Goal: Task Accomplishment & Management: Manage account settings

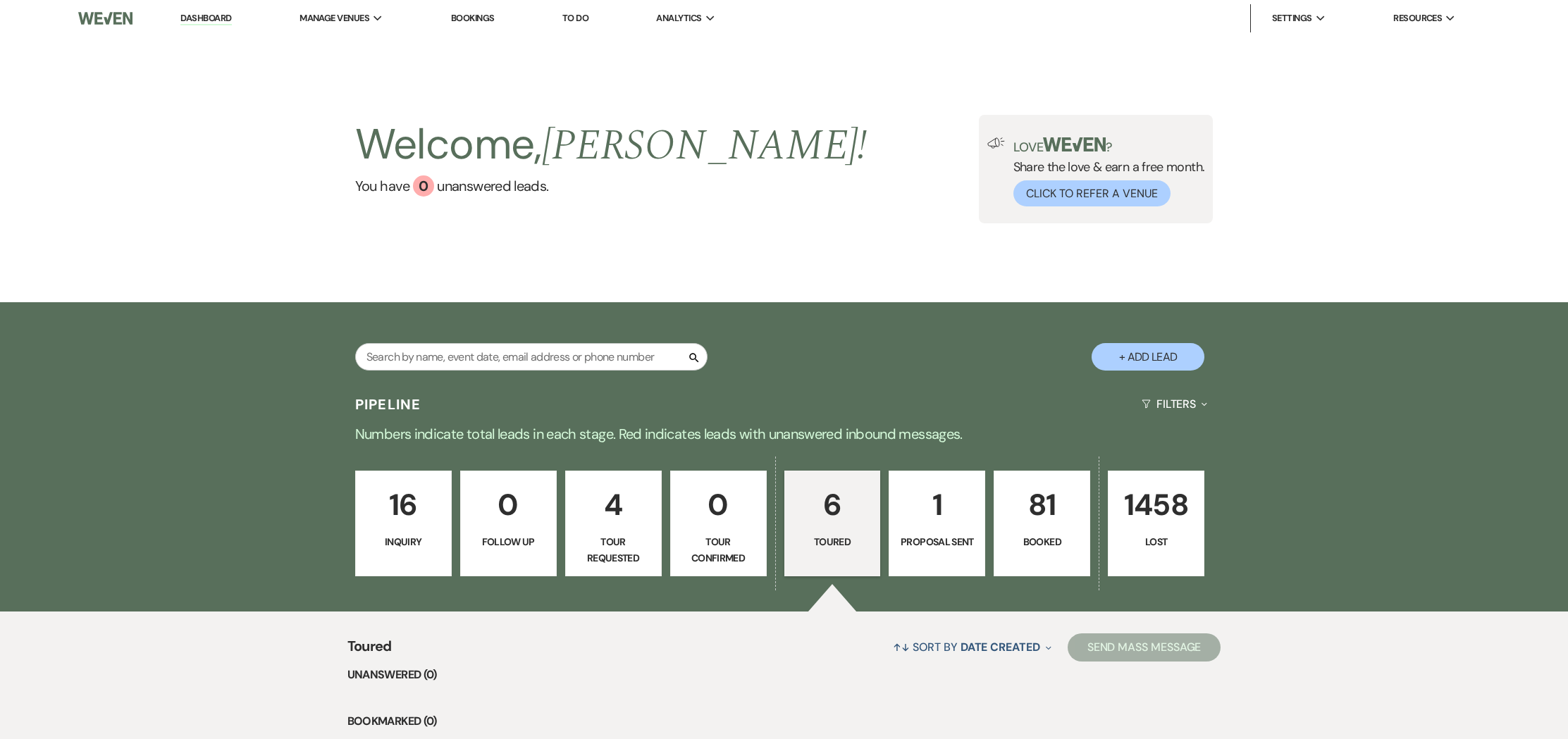
select select "5"
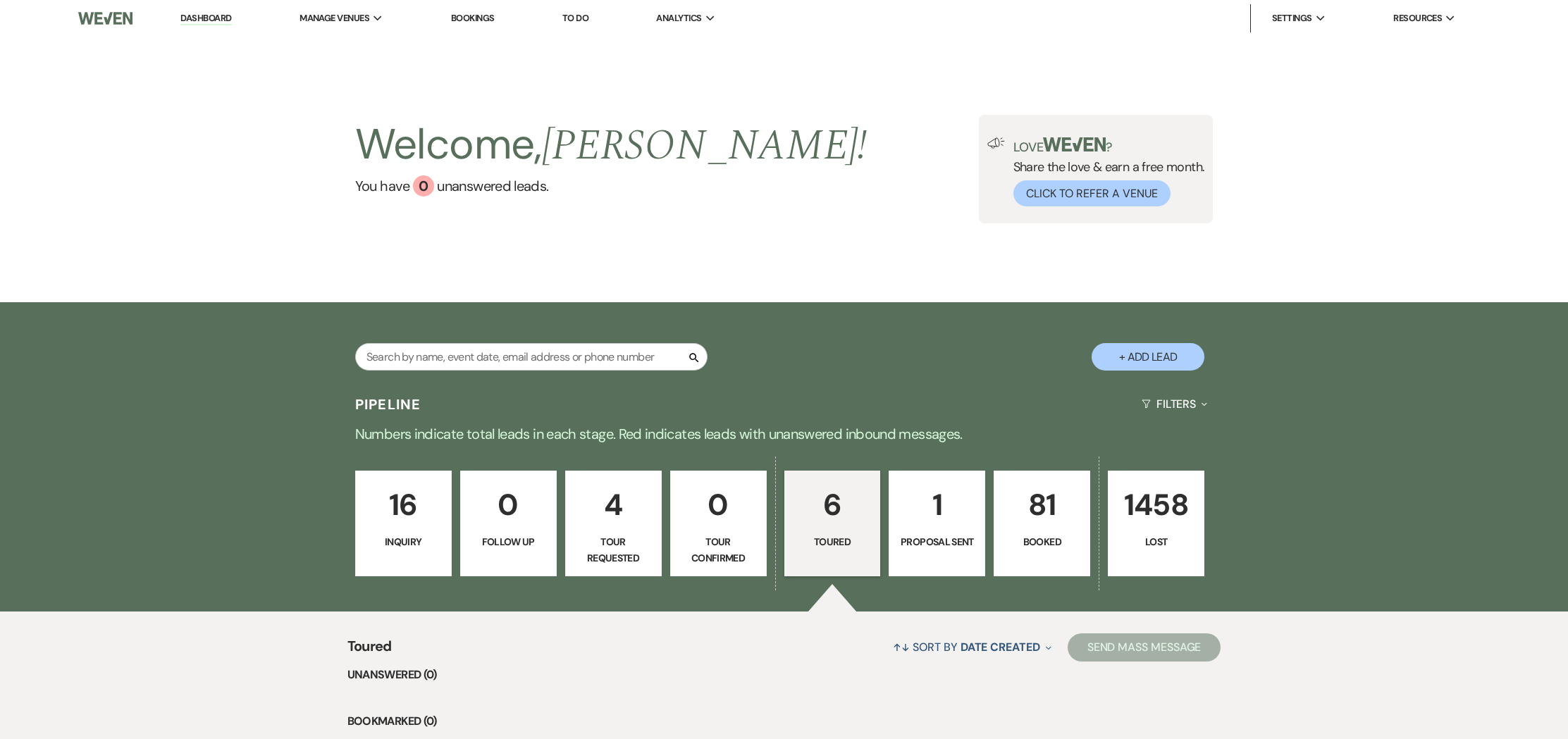
select select "5"
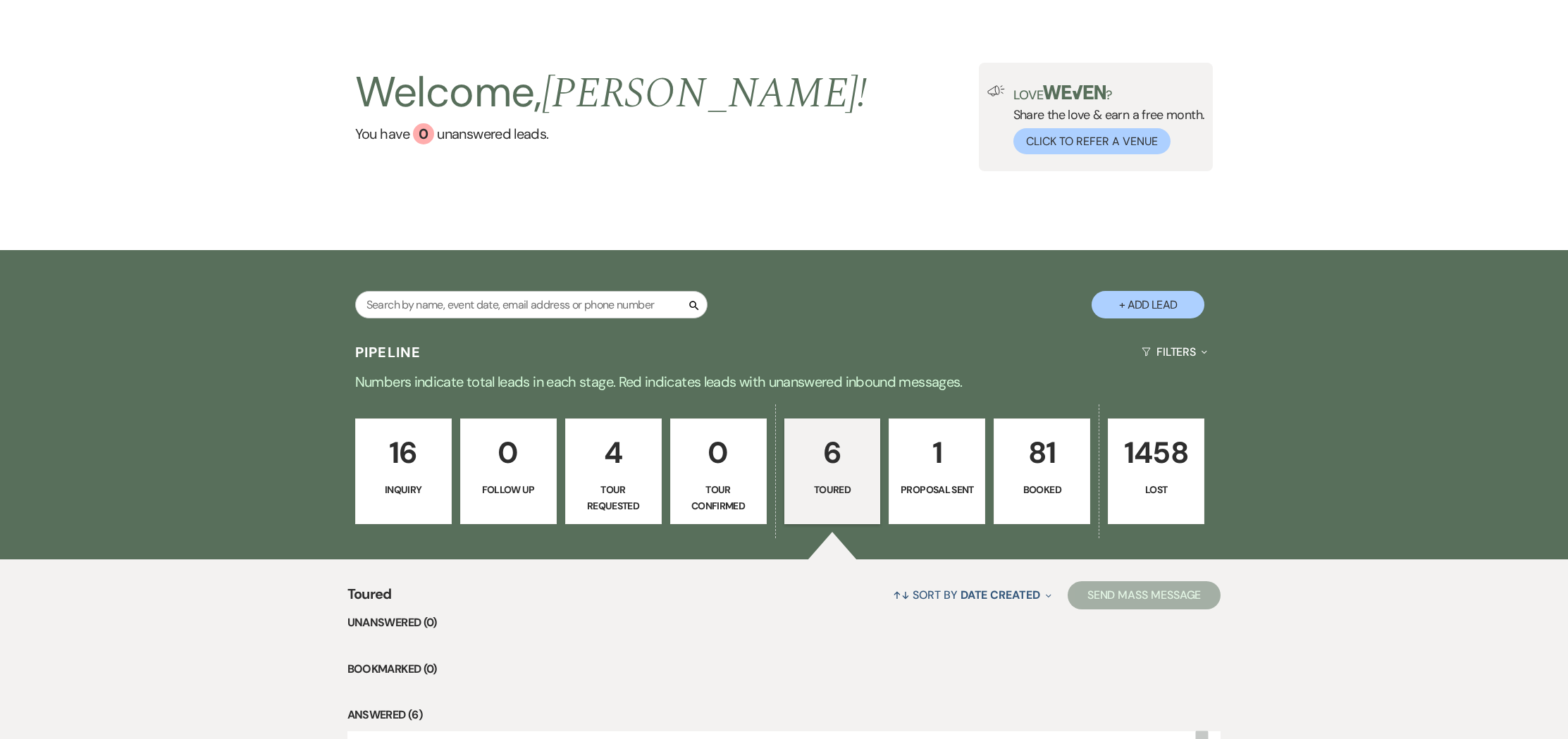
scroll to position [246, 0]
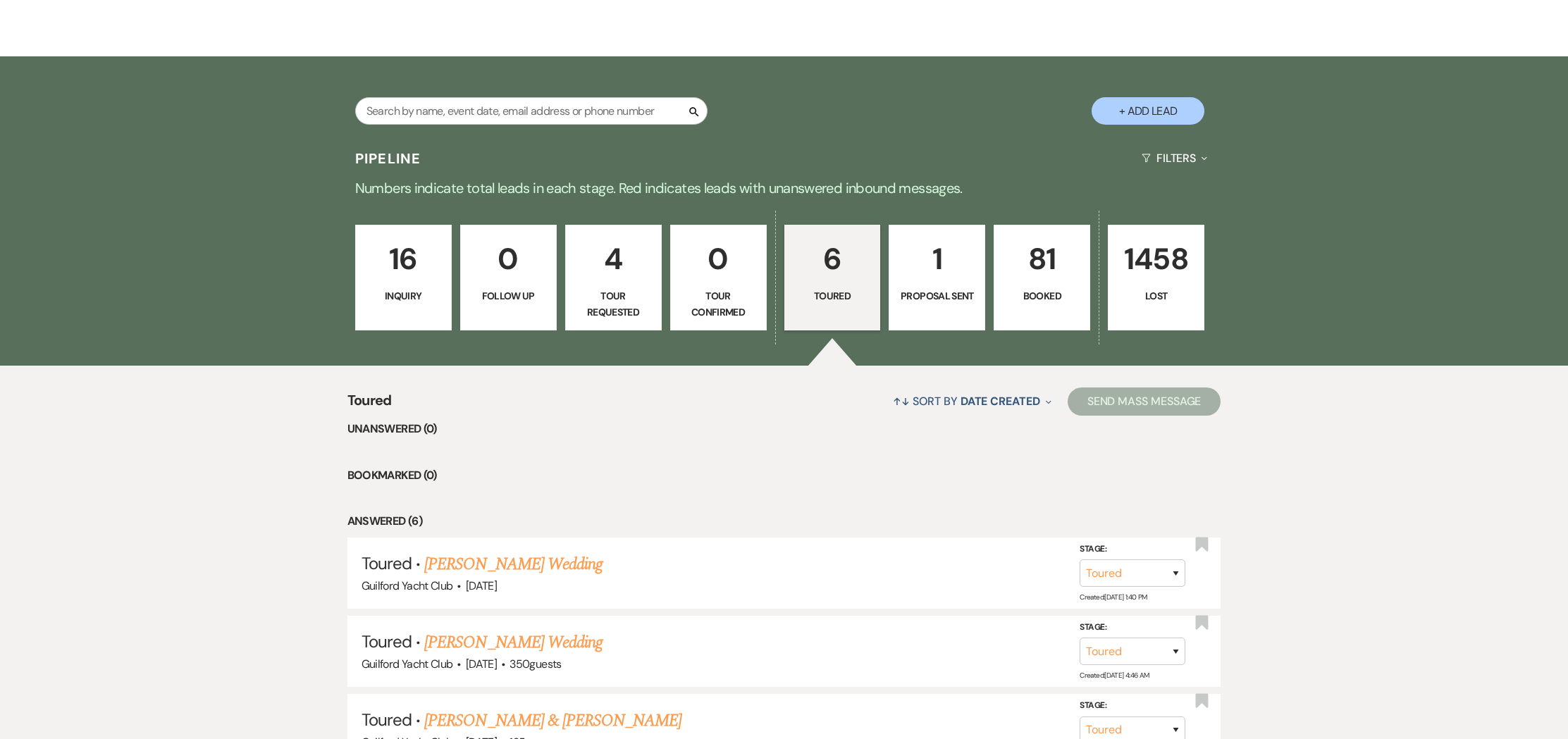
drag, startPoint x: 848, startPoint y: 259, endPoint x: 840, endPoint y: 261, distance: 8.2
click at [848, 259] on p "6" at bounding box center [832, 259] width 78 height 47
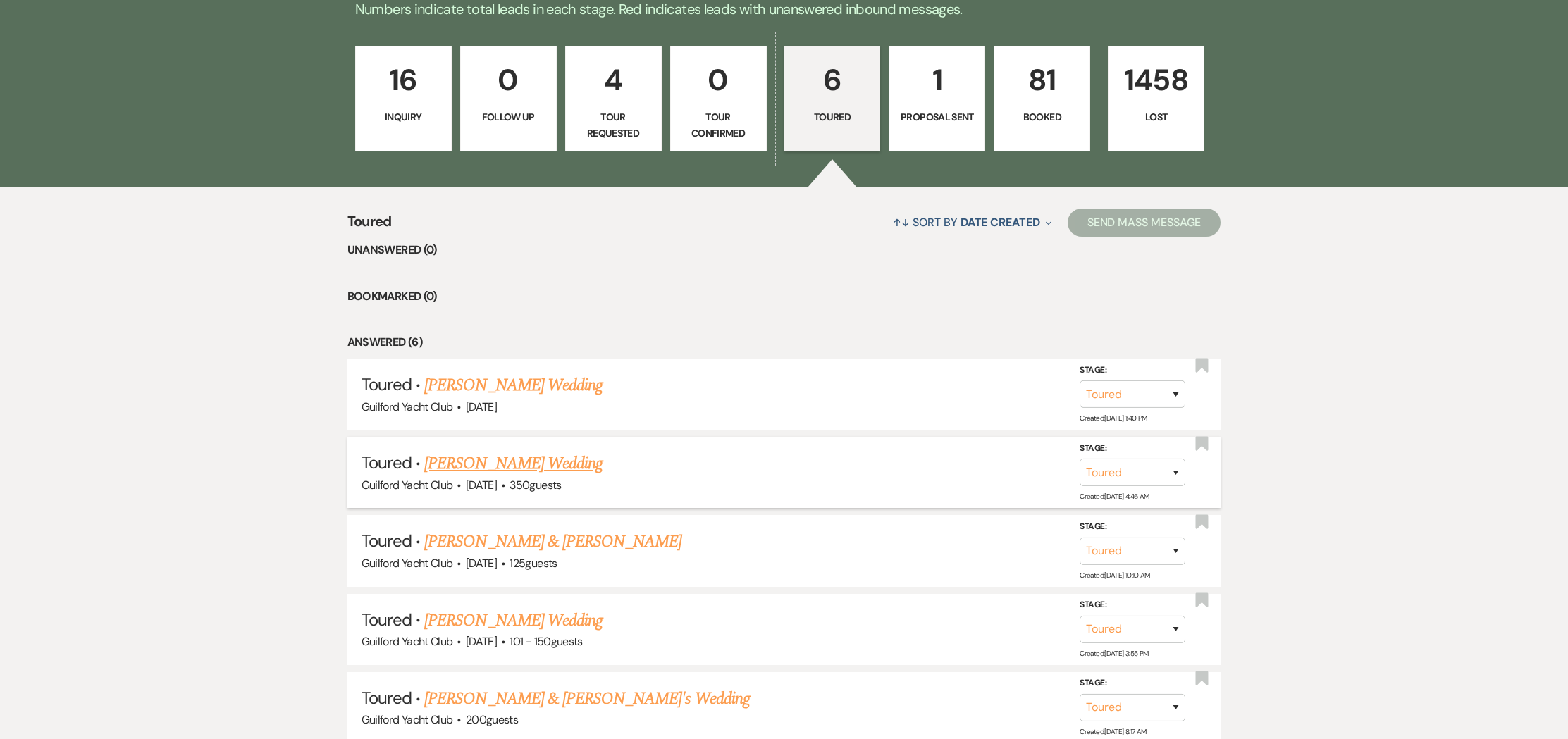
scroll to position [605, 0]
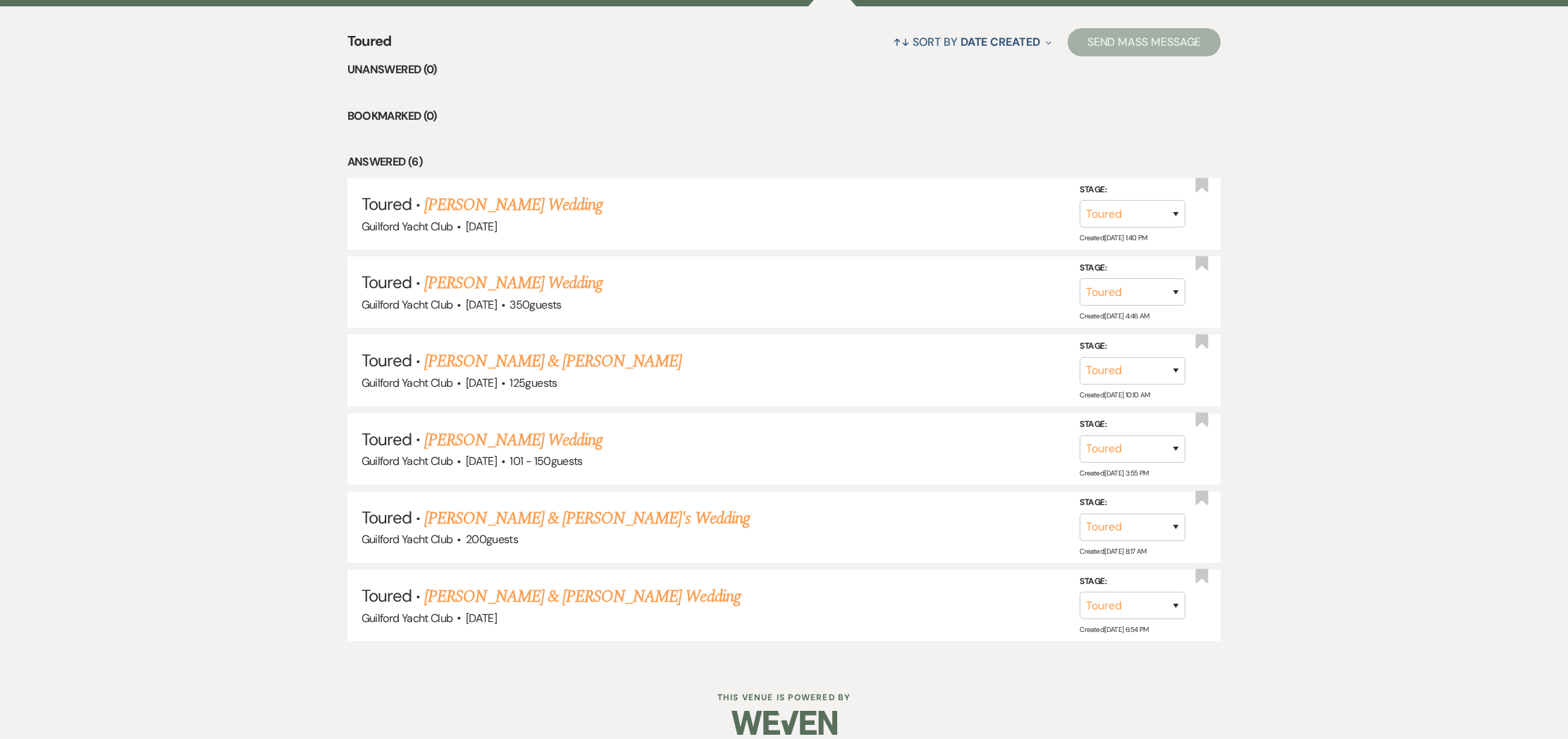
drag, startPoint x: 486, startPoint y: 366, endPoint x: 493, endPoint y: 366, distance: 7.0
click at [486, 366] on link "[PERSON_NAME] & [PERSON_NAME]" at bounding box center [553, 361] width 257 height 25
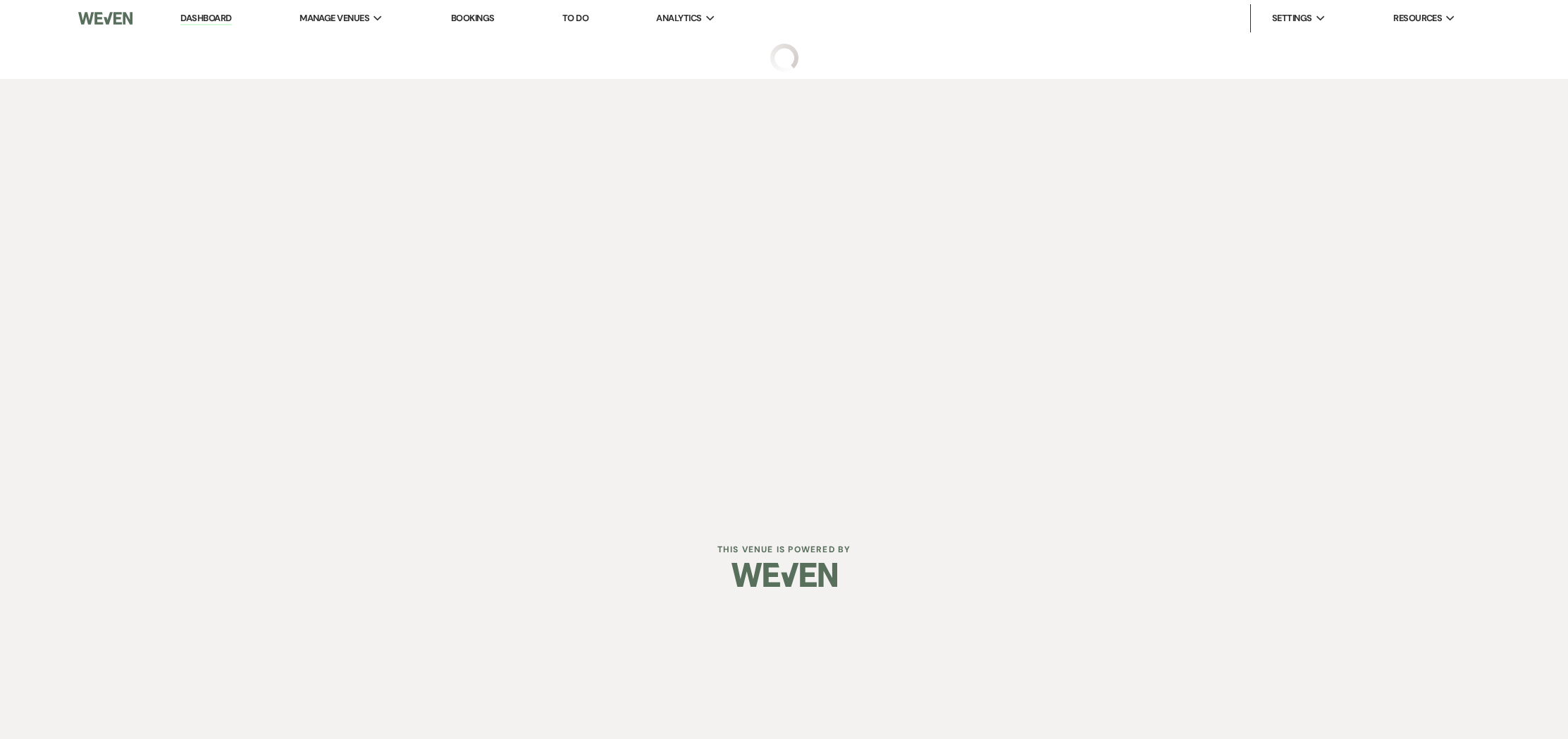
select select "5"
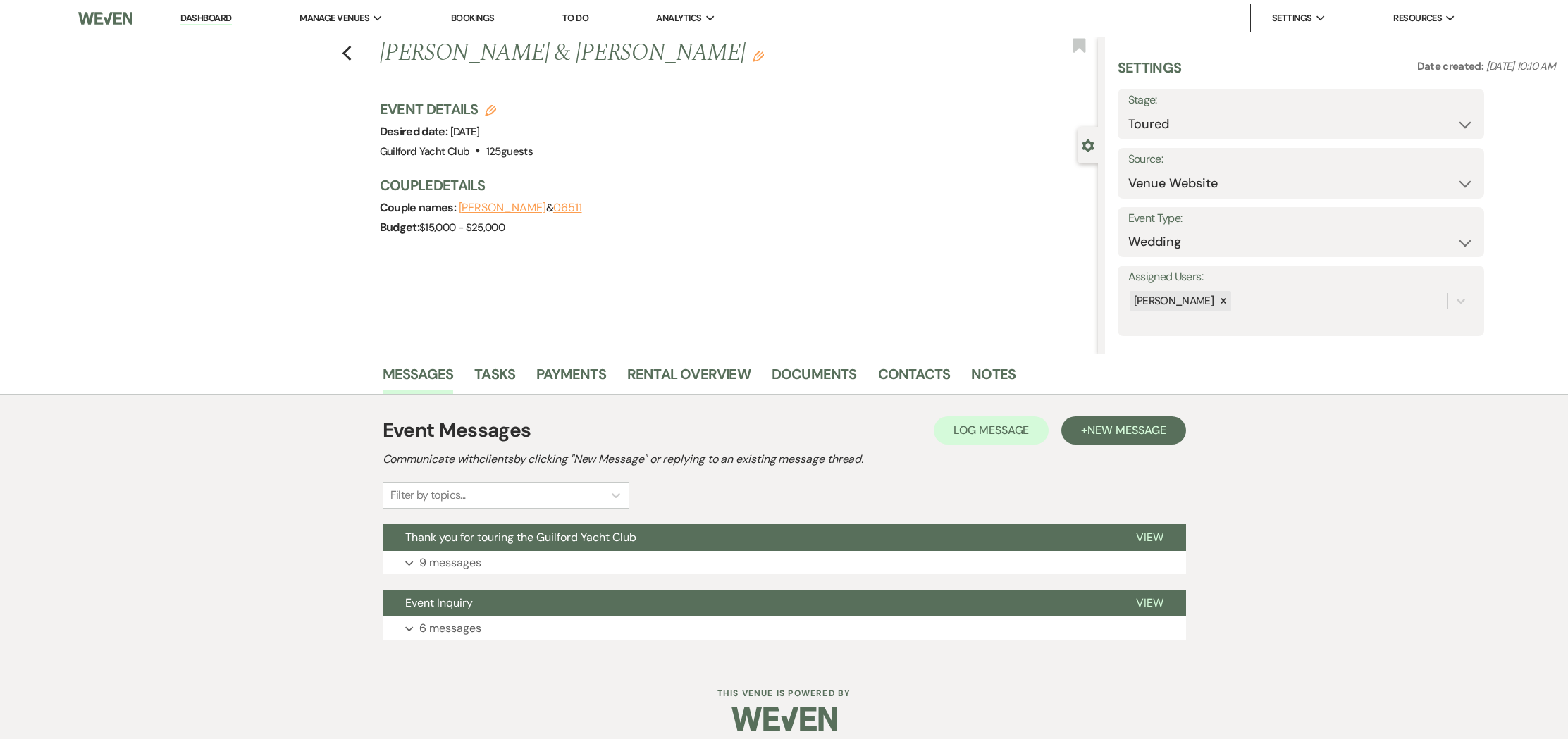
scroll to position [13, 0]
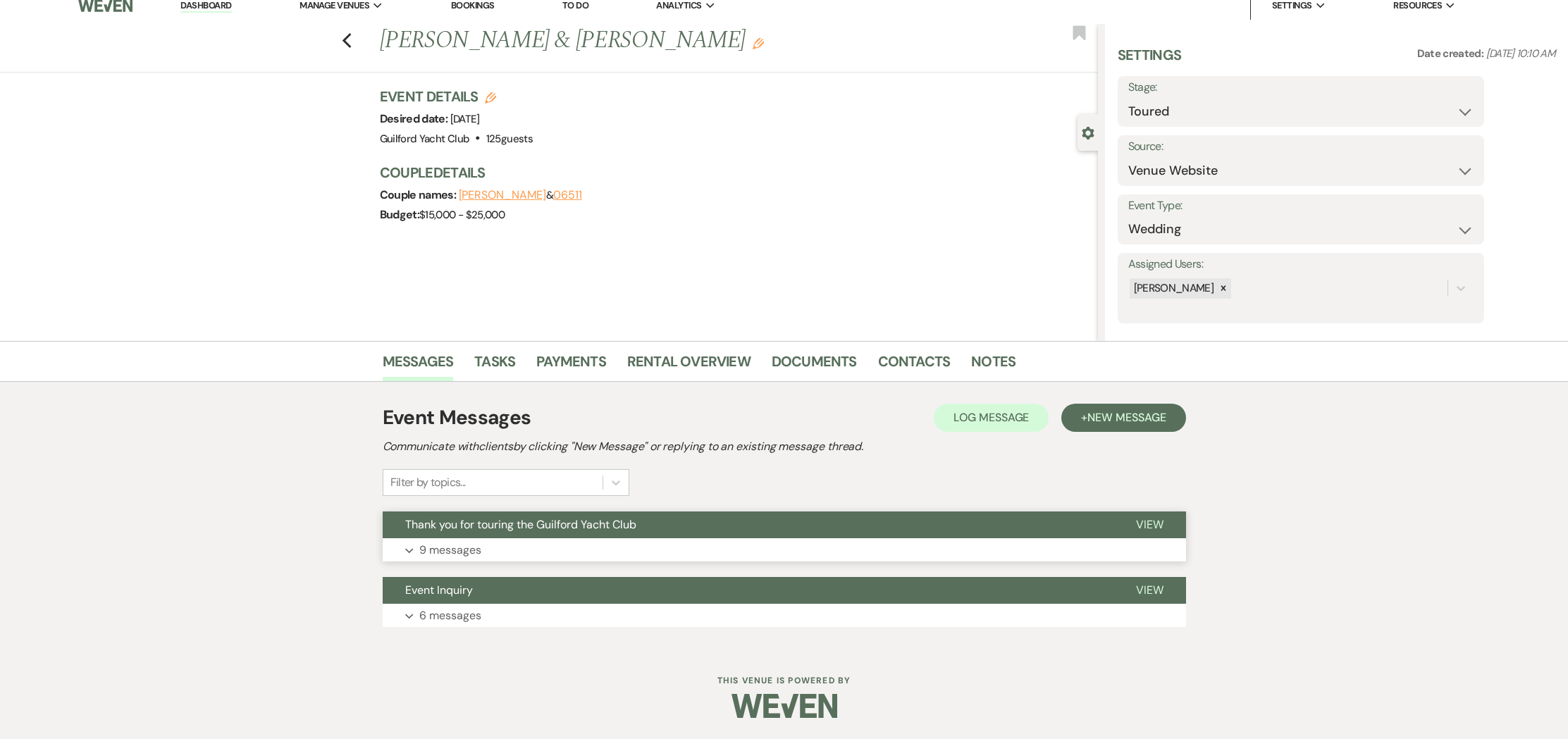
drag, startPoint x: 1150, startPoint y: 519, endPoint x: 1139, endPoint y: 508, distance: 15.6
click at [1149, 517] on span "View" at bounding box center [1150, 524] width 27 height 15
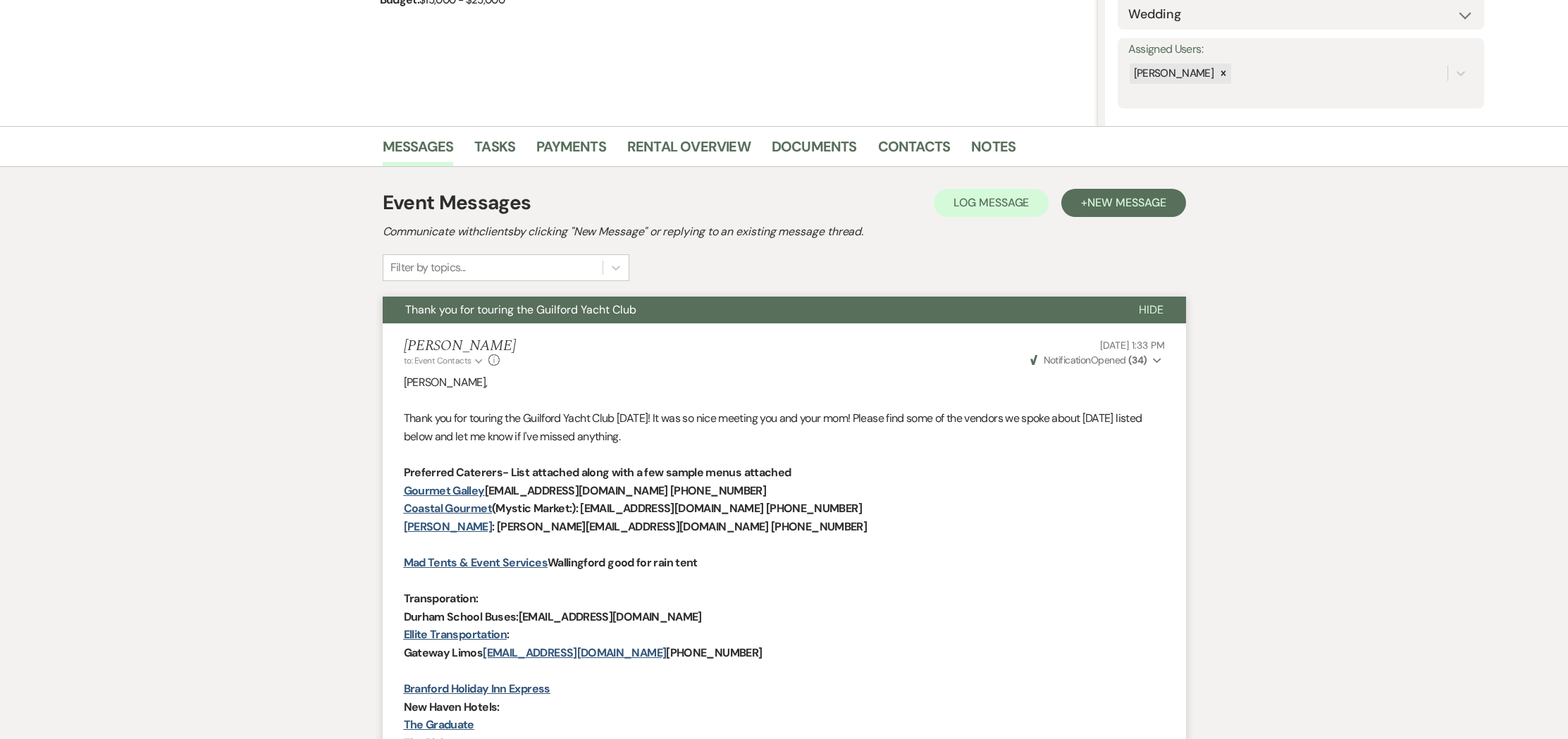
scroll to position [0, 0]
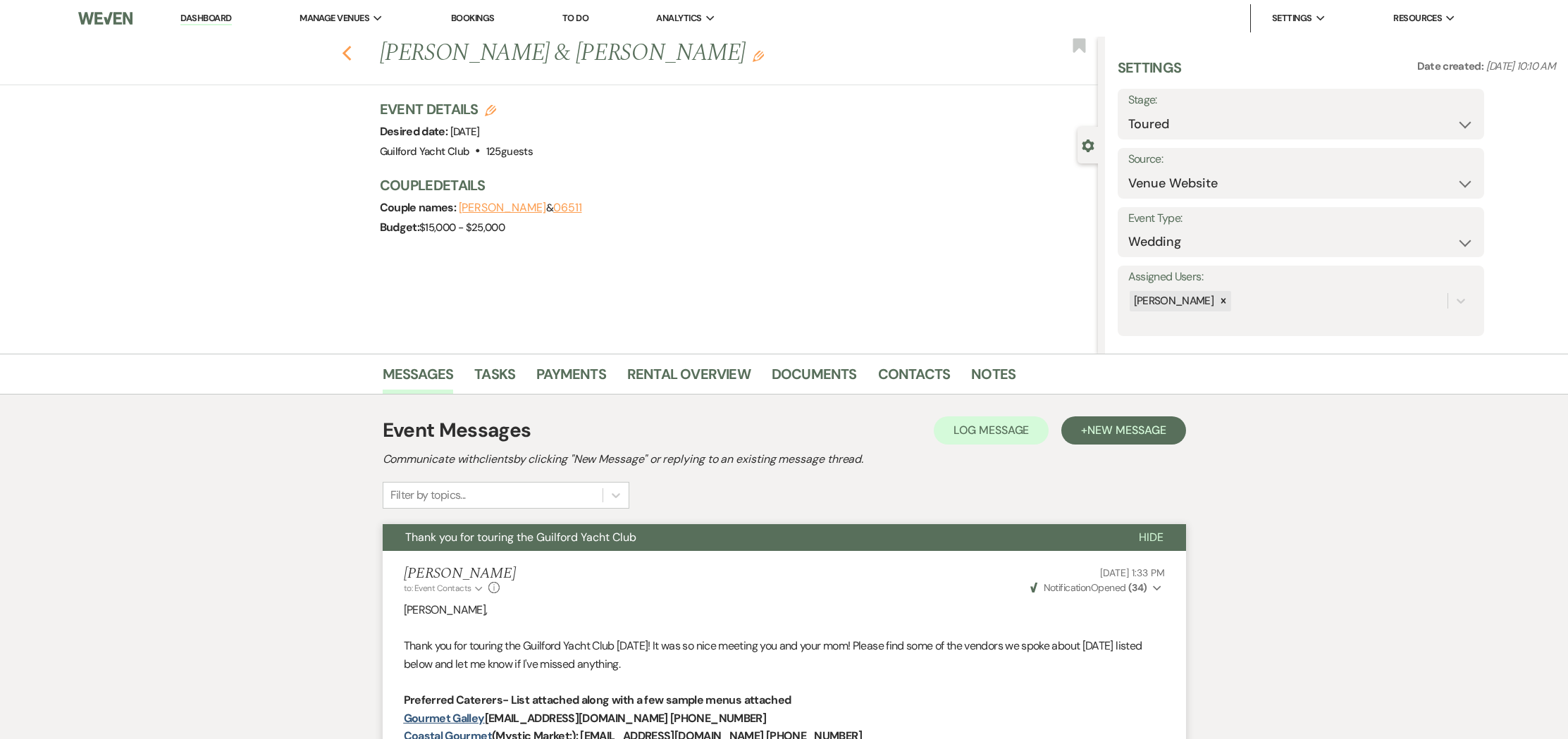
click at [346, 59] on icon "Previous" at bounding box center [347, 54] width 11 height 17
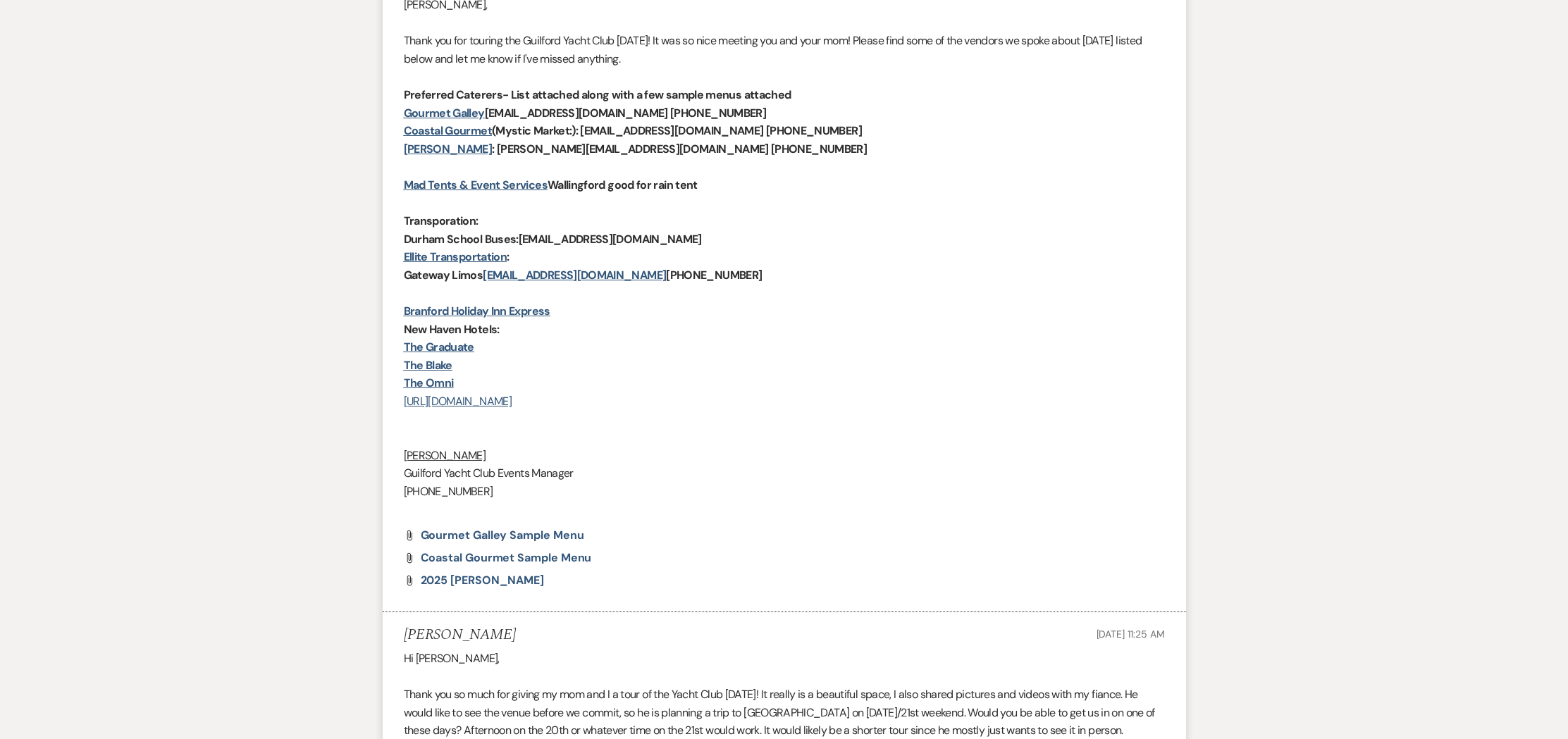
select select "5"
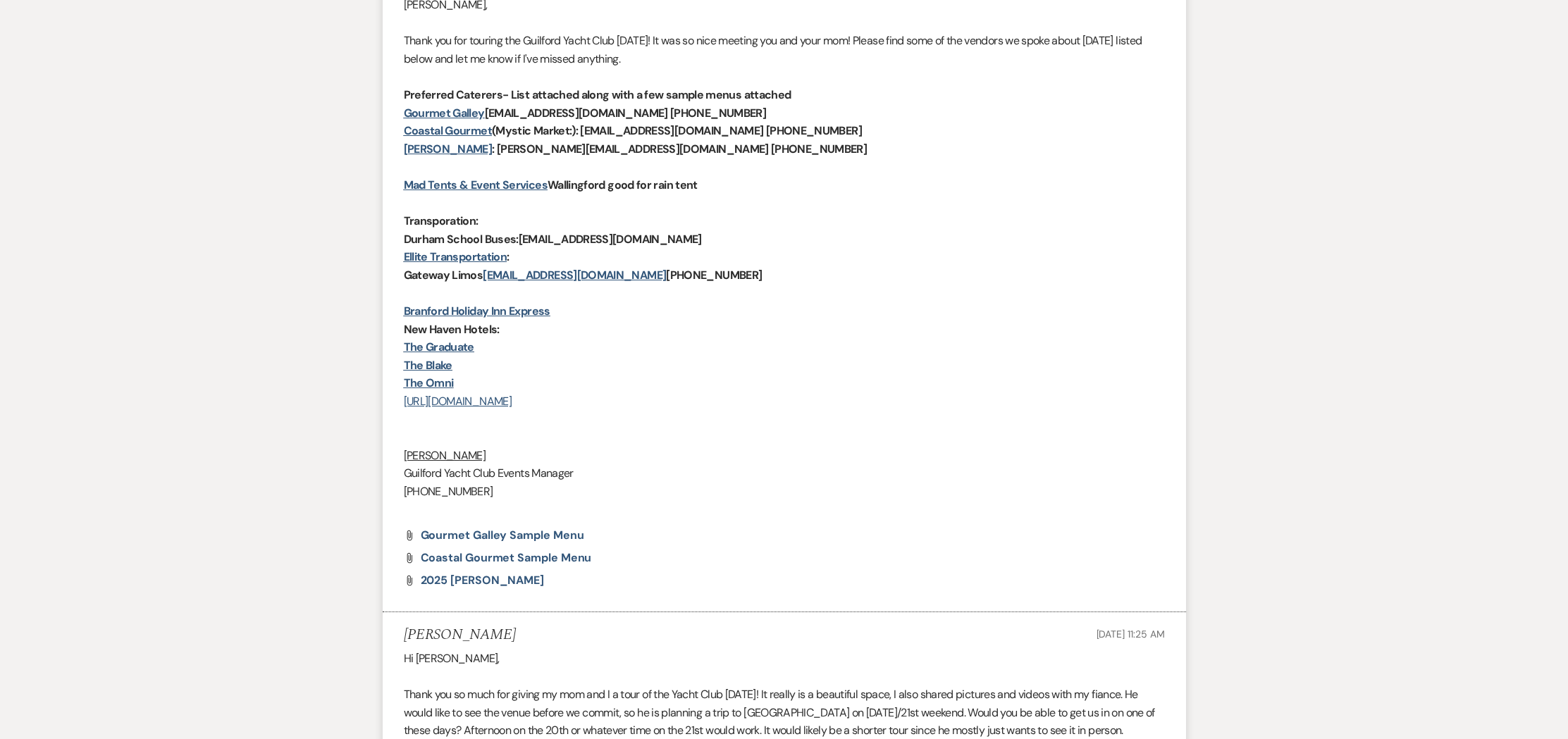
select select "5"
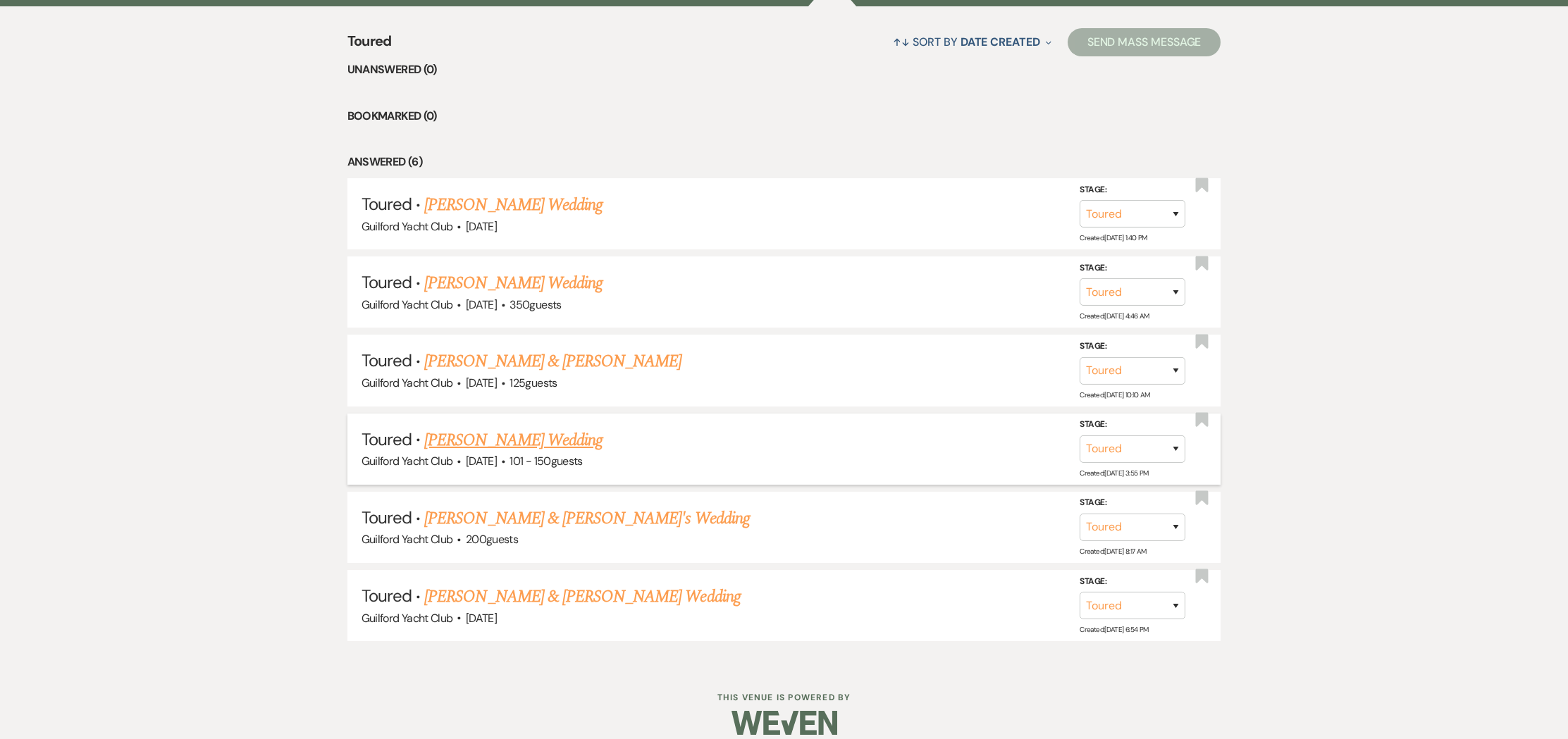
scroll to position [618, 0]
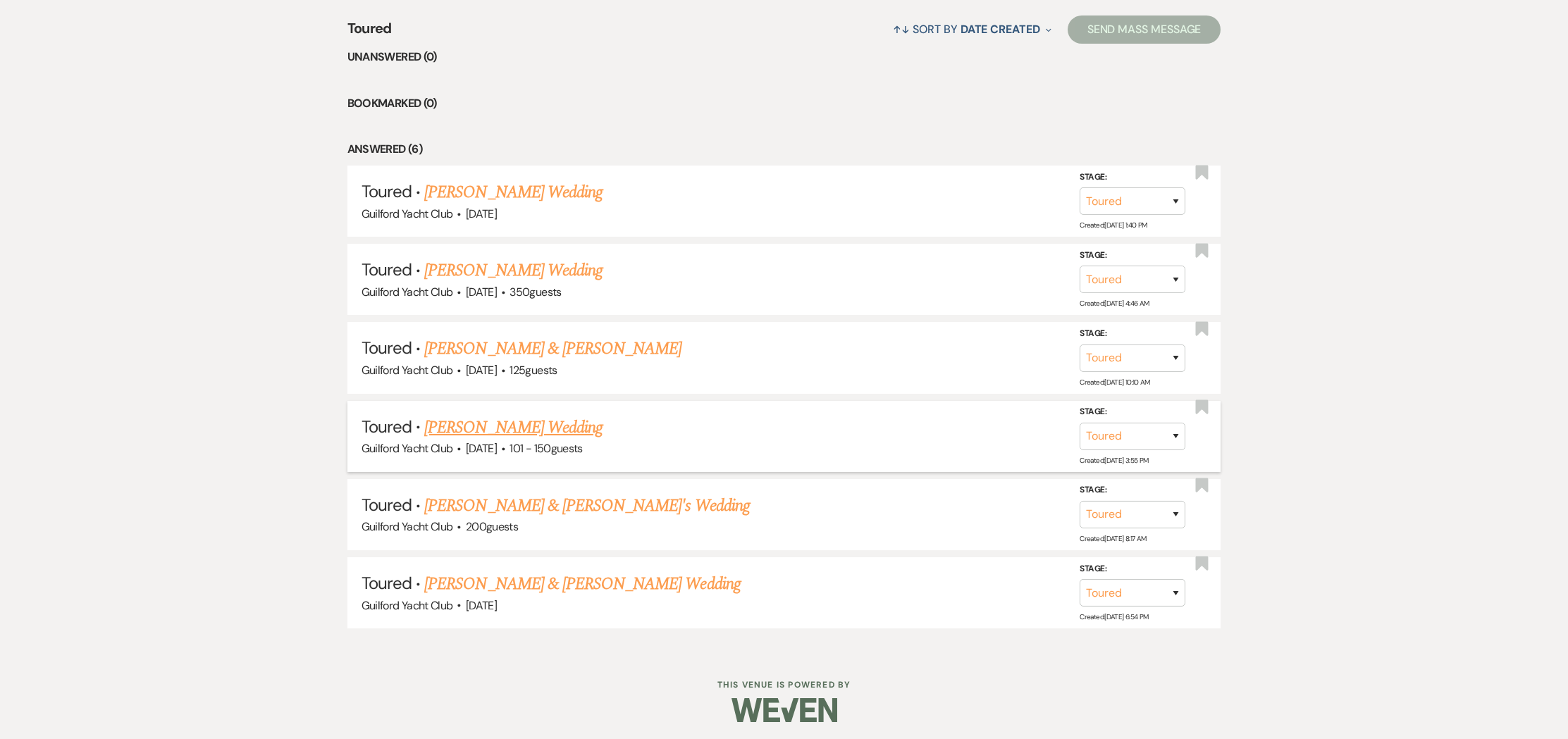
click at [445, 427] on link "[PERSON_NAME] Wedding" at bounding box center [514, 427] width 178 height 25
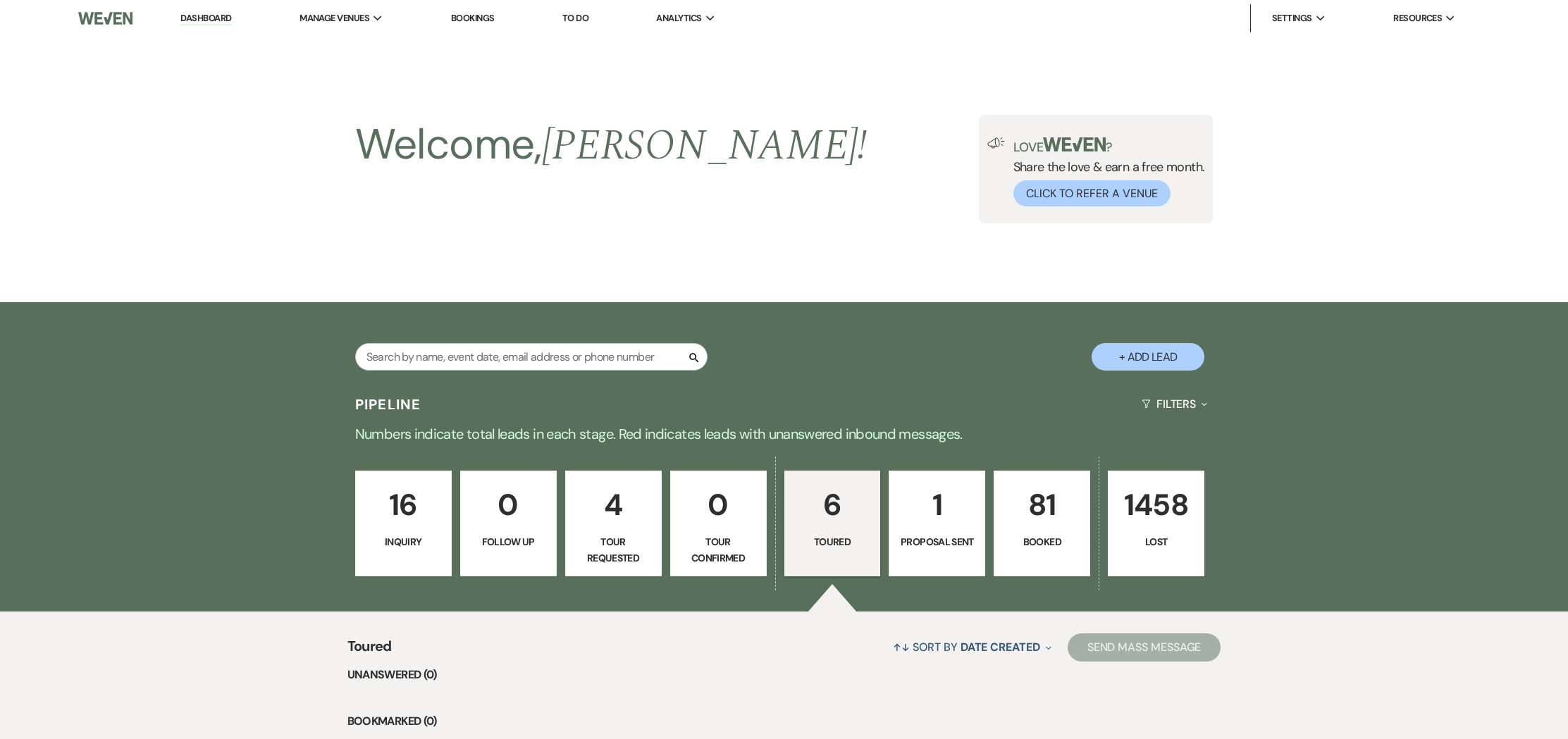
select select "5"
select select "2"
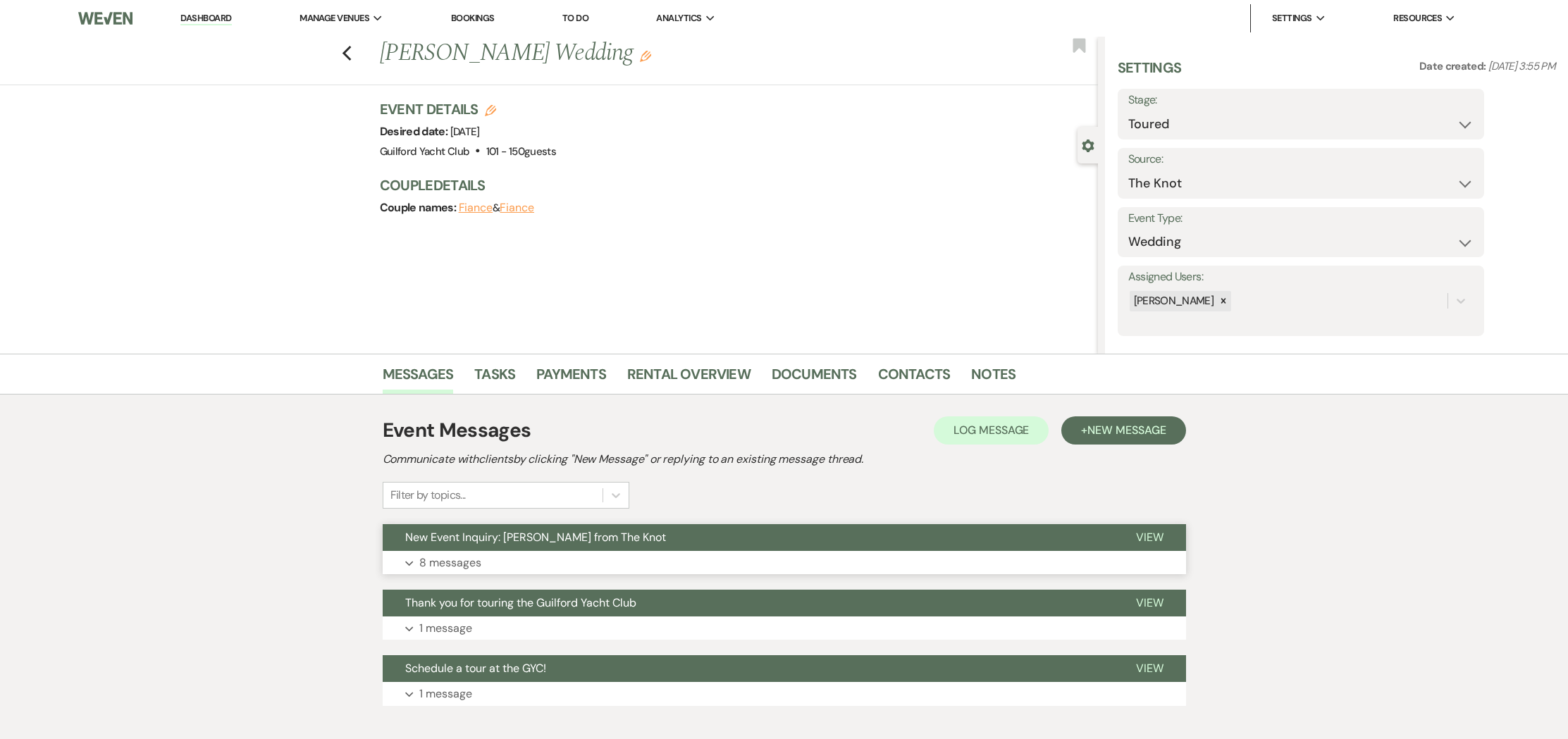
drag, startPoint x: 1149, startPoint y: 535, endPoint x: 1120, endPoint y: 543, distance: 30.1
click at [1146, 536] on span "View" at bounding box center [1150, 537] width 27 height 15
